Goal: Information Seeking & Learning: Find specific fact

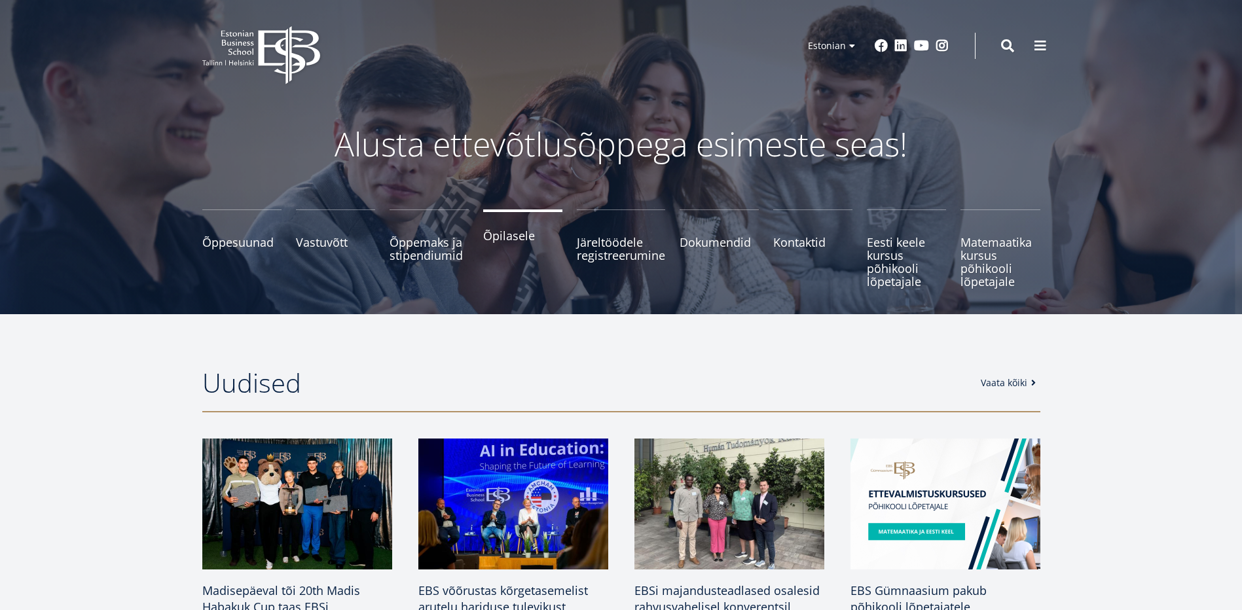
click at [516, 242] on span "Õpilasele" at bounding box center [522, 235] width 79 height 13
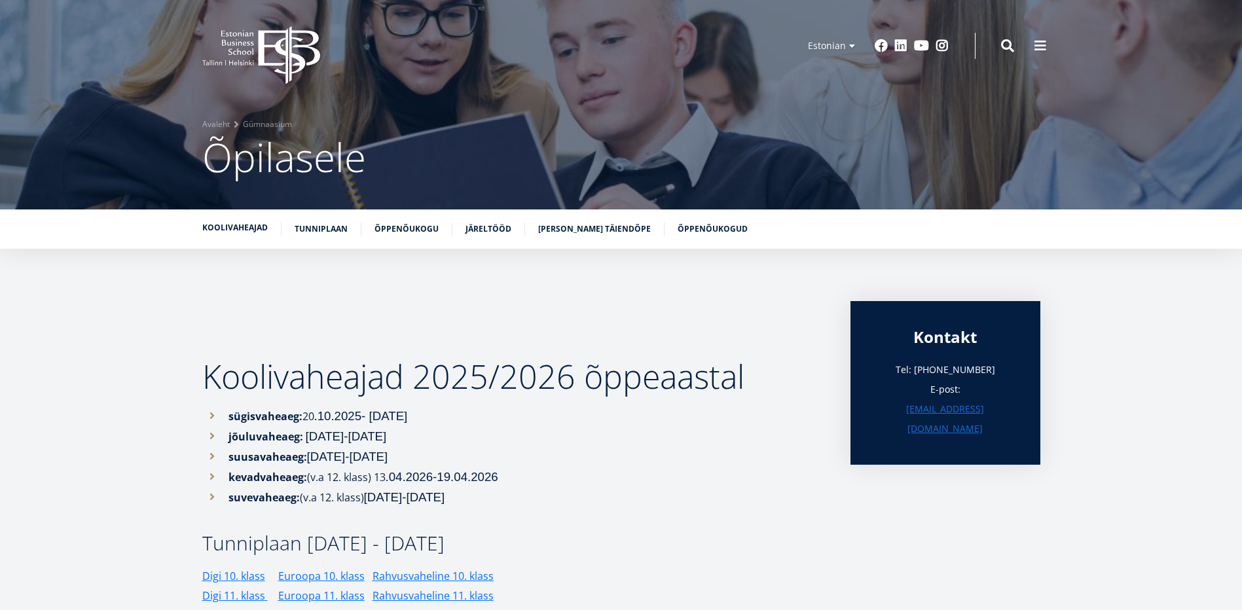
click at [257, 226] on link "koolivaheajad" at bounding box center [234, 227] width 65 height 13
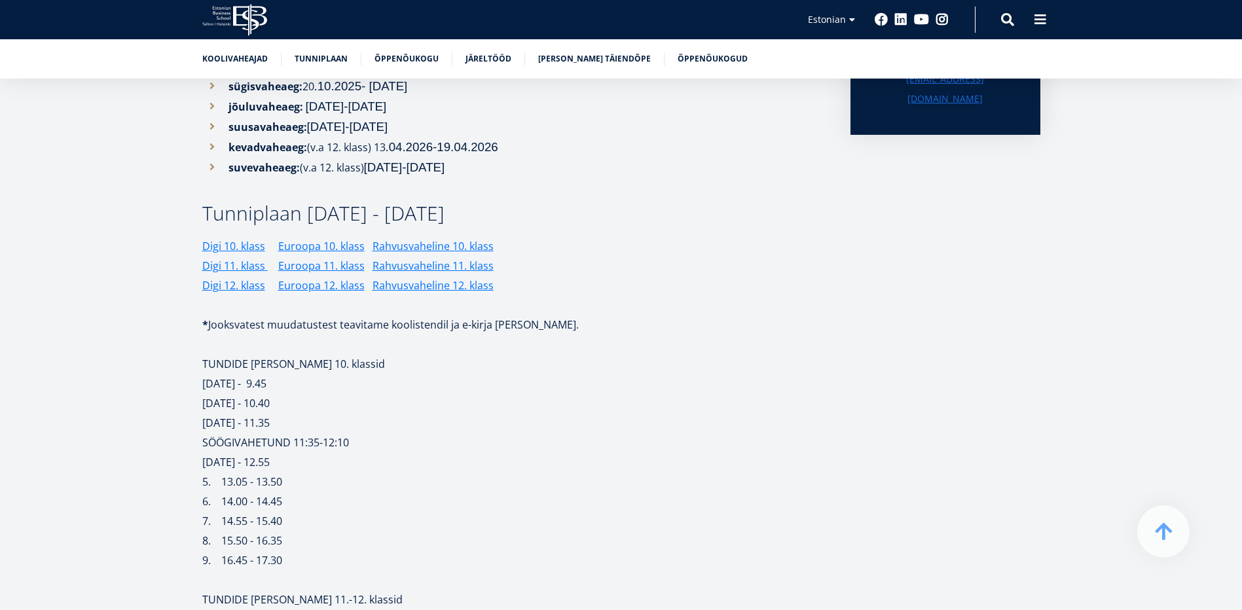
scroll to position [3, 0]
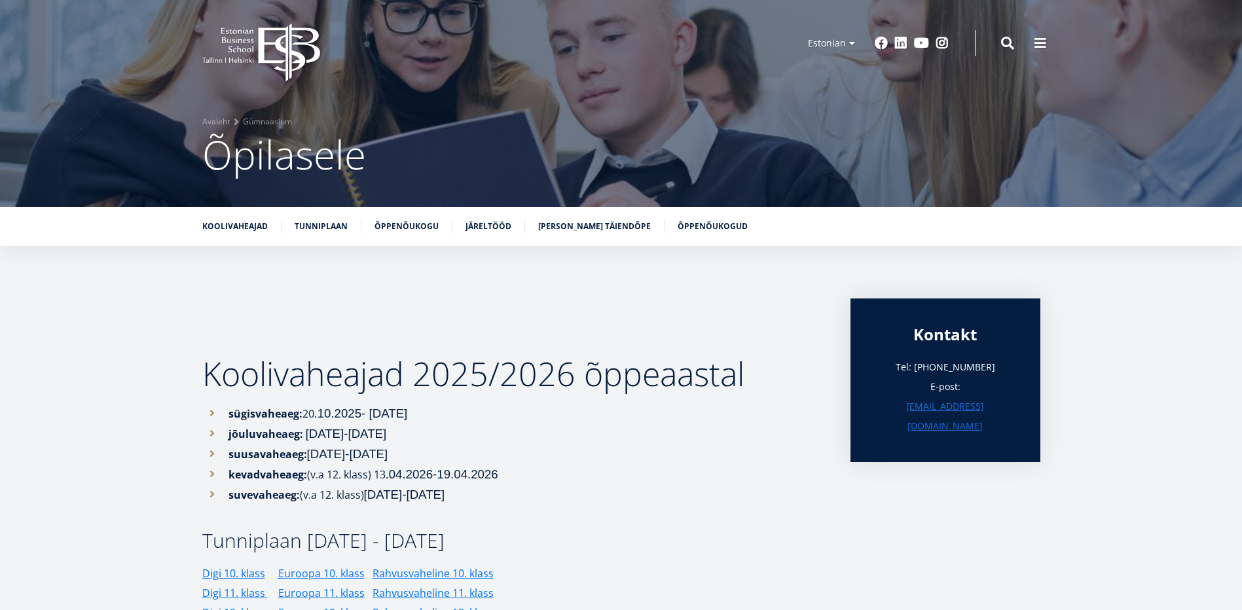
drag, startPoint x: 309, startPoint y: 412, endPoint x: 432, endPoint y: 403, distance: 123.3
click at [432, 403] on li "sügisvaheaeg: [DATE]- [DATE]" at bounding box center [513, 413] width 622 height 20
drag, startPoint x: 311, startPoint y: 436, endPoint x: 429, endPoint y: 429, distance: 118.6
click at [429, 429] on li "jõuluvaheaeg: [DATE]-[DATE]" at bounding box center [513, 433] width 622 height 20
drag, startPoint x: 429, startPoint y: 429, endPoint x: 424, endPoint y: 413, distance: 17.2
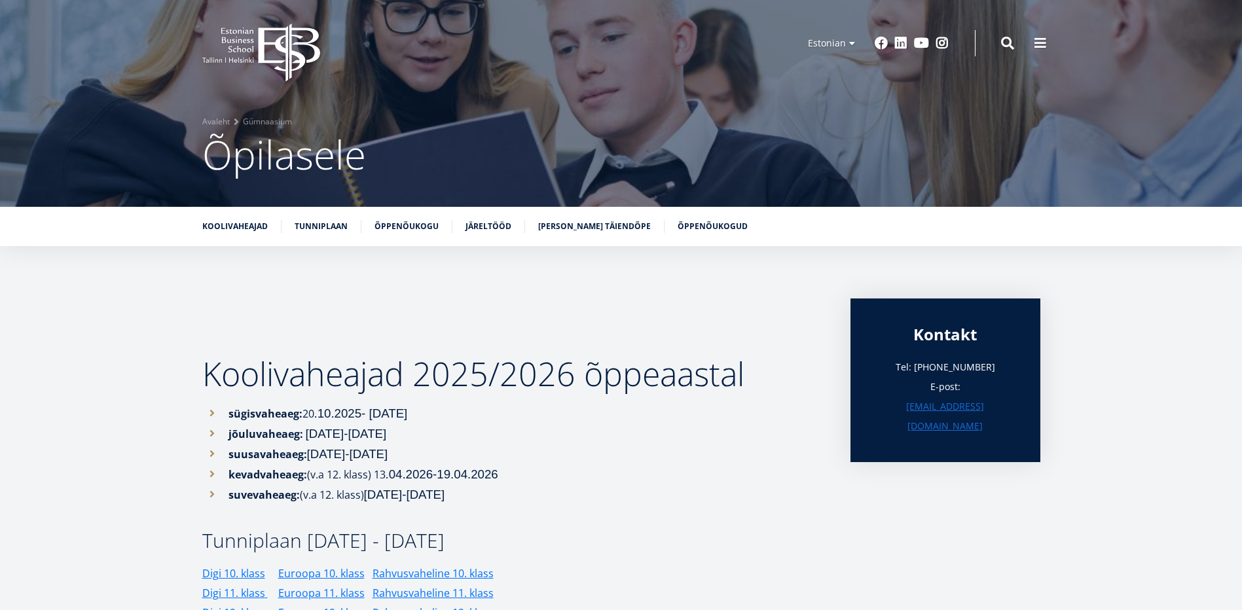
click at [408, 414] on span ".10.2025- [DATE]" at bounding box center [361, 413] width 94 height 14
